Goal: Information Seeking & Learning: Find specific fact

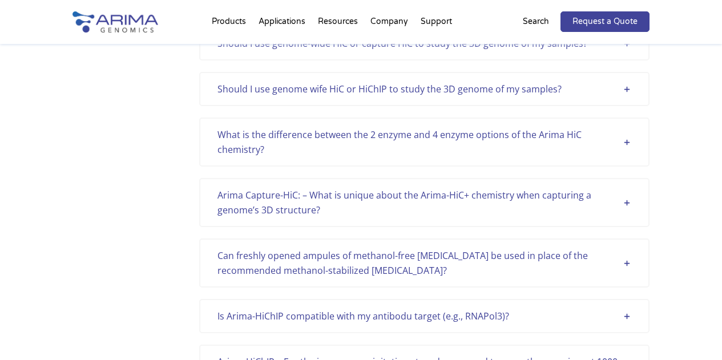
scroll to position [1598, 0]
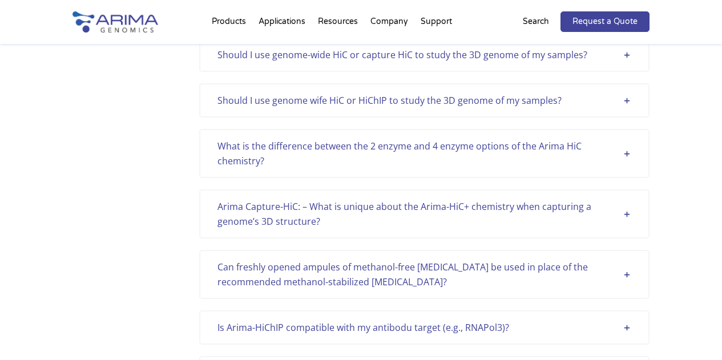
click at [475, 154] on div "What is the difference between the 2 enzyme and 4 enzyme options of the Arima H…" at bounding box center [425, 154] width 414 height 30
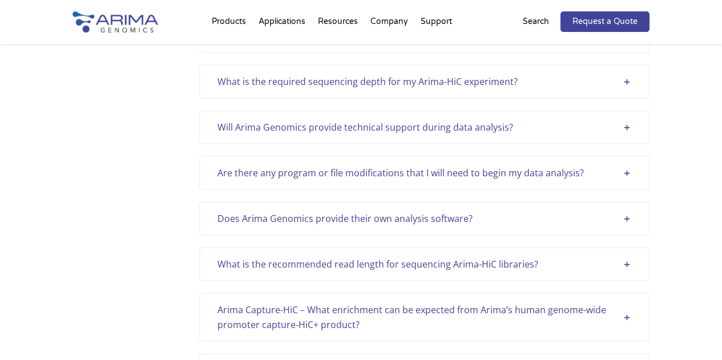
scroll to position [341, 0]
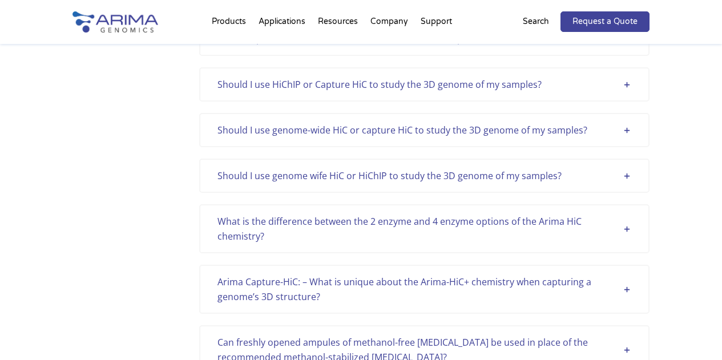
scroll to position [1550, 0]
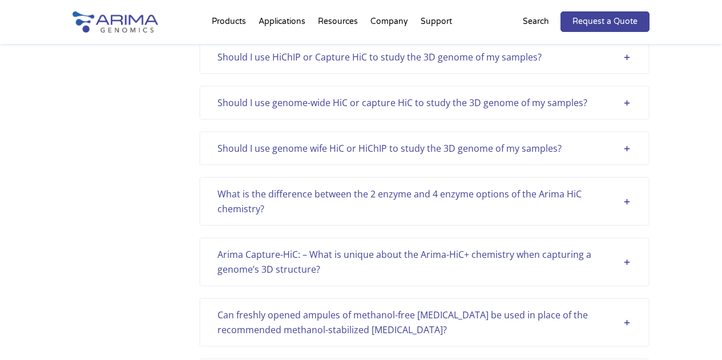
click at [320, 199] on div "What is the difference between the 2 enzyme and 4 enzyme options of the Arima H…" at bounding box center [425, 202] width 414 height 30
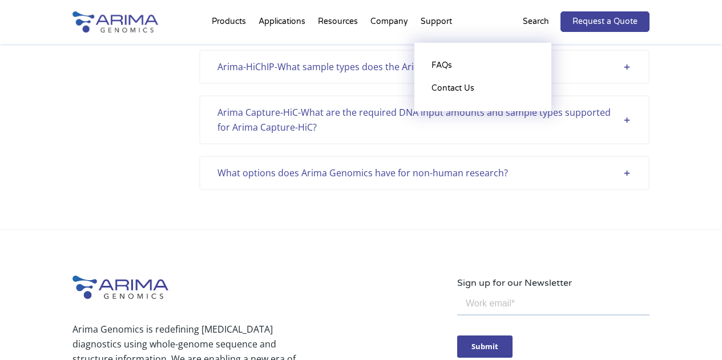
scroll to position [577, 0]
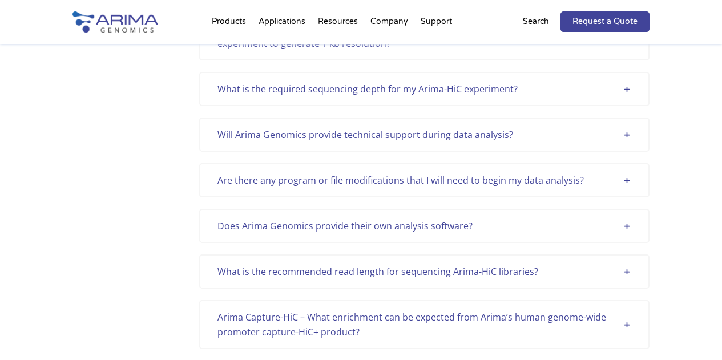
click at [461, 182] on div "Are there any program or file modifications that I will need to begin my data a…" at bounding box center [425, 180] width 414 height 15
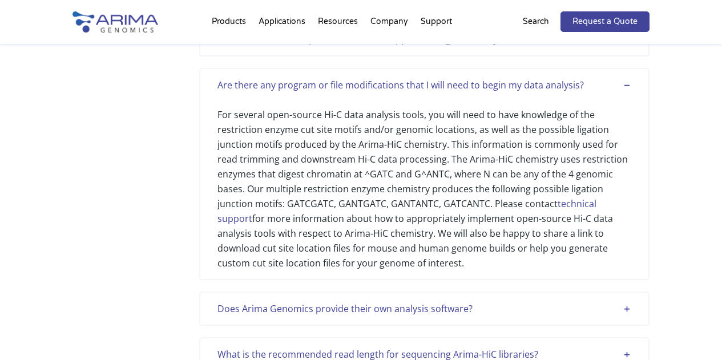
scroll to position [677, 0]
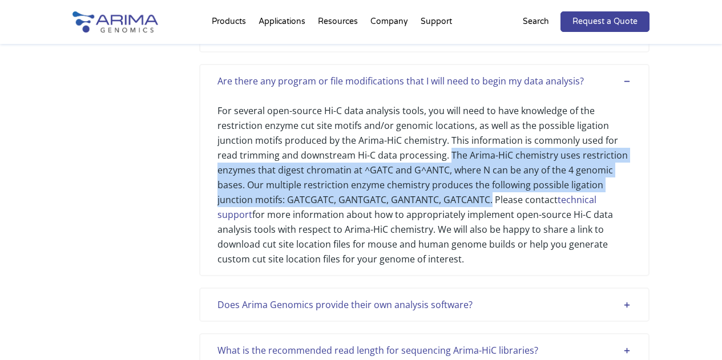
drag, startPoint x: 449, startPoint y: 155, endPoint x: 492, endPoint y: 194, distance: 57.8
click at [492, 194] on div "For several open-source Hi-C data analysis tools, you will need to have knowled…" at bounding box center [425, 177] width 414 height 178
copy div "The Arima-HiC chemistry uses restriction enzymes that digest chromatin at ^GATC…"
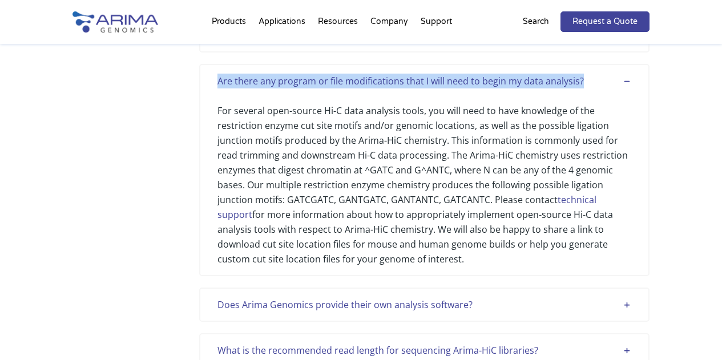
drag, startPoint x: 212, startPoint y: 82, endPoint x: 601, endPoint y: 67, distance: 388.5
click at [601, 67] on div "Are there any program or file modifications that I will need to begin my data a…" at bounding box center [424, 170] width 450 height 212
copy div "Are there any program or file modifications that I will need to begin my data a…"
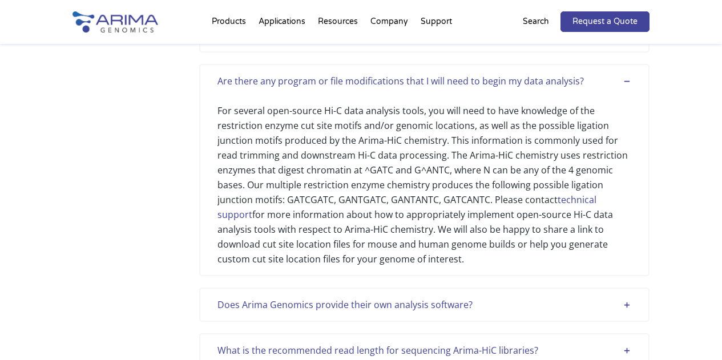
click at [516, 142] on div "For several open-source Hi-C data analysis tools, you will need to have knowled…" at bounding box center [425, 177] width 414 height 178
